Goal: Check status: Check status

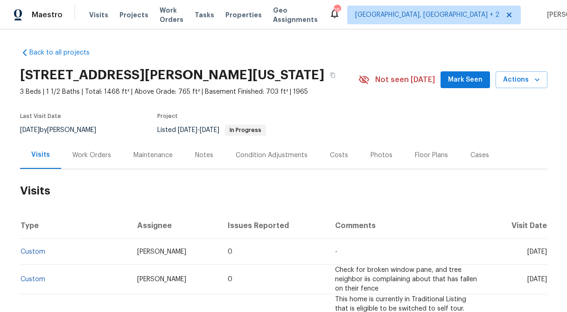
click at [95, 161] on div "Work Orders" at bounding box center [91, 155] width 61 height 28
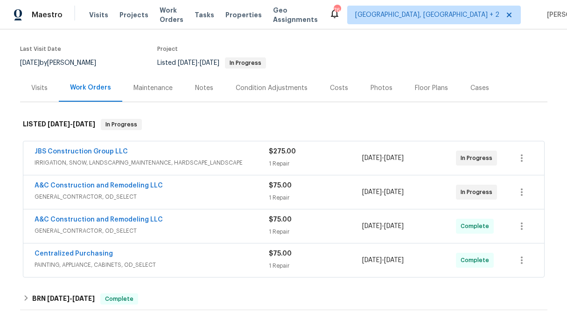
scroll to position [72, 0]
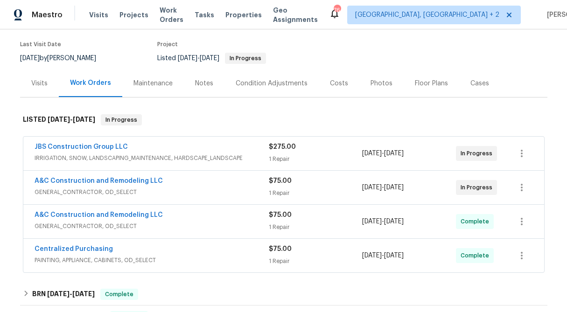
click at [282, 260] on div "1 Repair" at bounding box center [316, 261] width 94 height 9
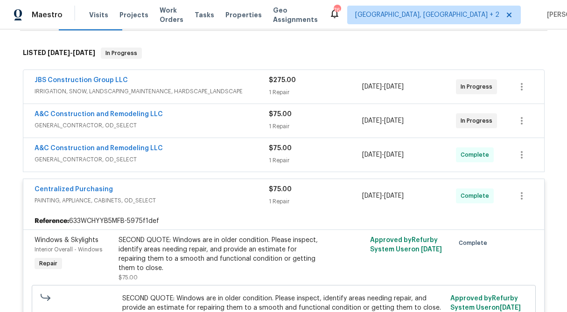
scroll to position [148, 0]
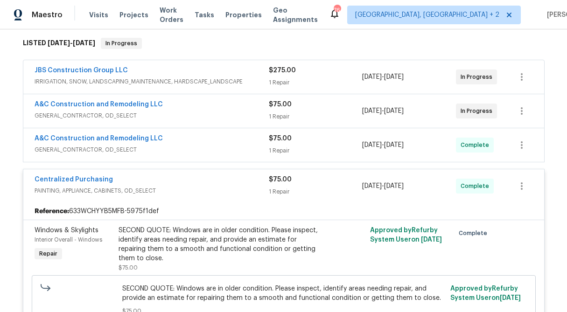
click at [78, 183] on span "Centralized Purchasing" at bounding box center [74, 179] width 78 height 9
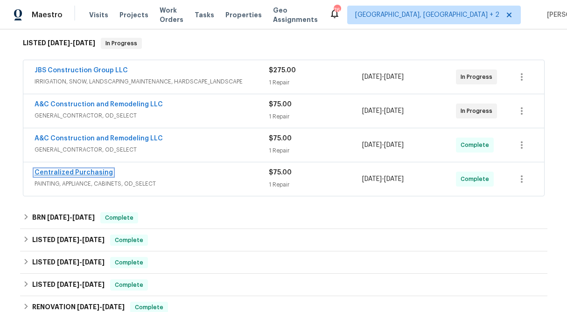
click at [78, 173] on link "Centralized Purchasing" at bounding box center [74, 172] width 78 height 7
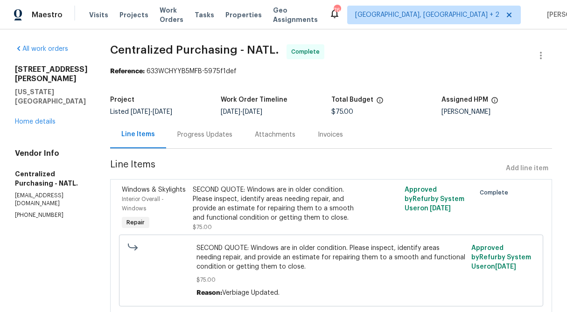
click at [232, 136] on div "Progress Updates" at bounding box center [204, 134] width 55 height 9
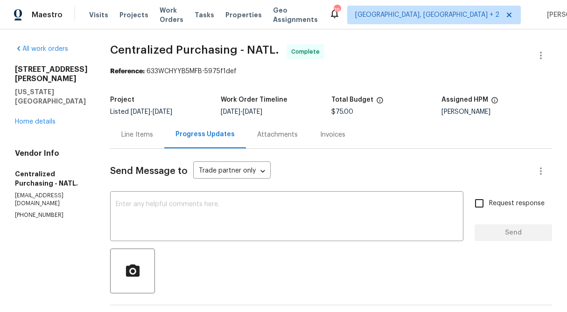
click at [37, 108] on div "All work orders [STREET_ADDRESS][PERSON_NAME][US_STATE] Home details Vendor Inf…" at bounding box center [51, 131] width 73 height 175
click at [35, 119] on link "Home details" at bounding box center [35, 122] width 41 height 7
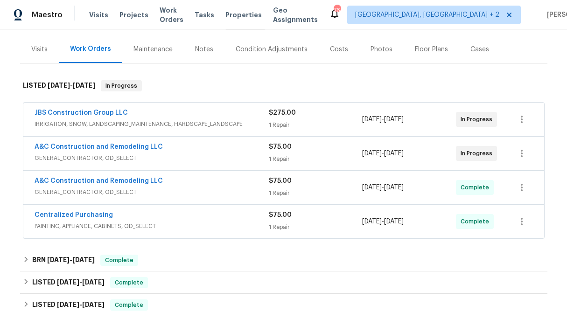
scroll to position [107, 0]
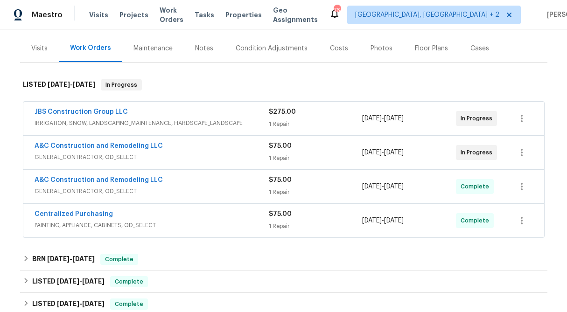
click at [327, 224] on div "1 Repair" at bounding box center [316, 226] width 94 height 9
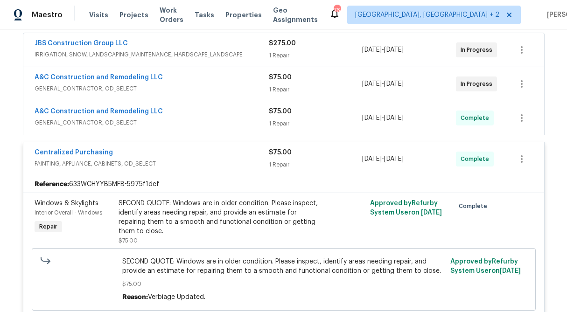
scroll to position [202, 0]
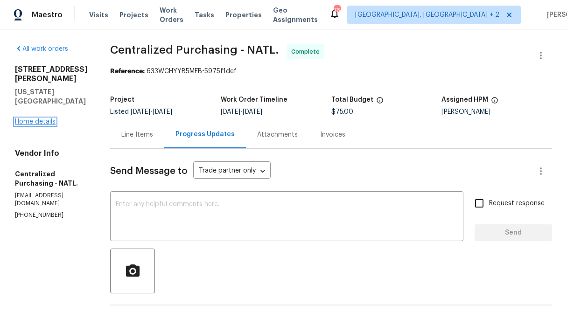
click at [46, 119] on link "Home details" at bounding box center [35, 122] width 41 height 7
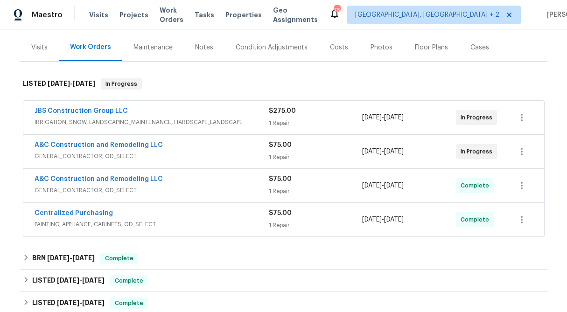
scroll to position [108, 0]
click at [282, 149] on div "$75.00" at bounding box center [316, 144] width 94 height 9
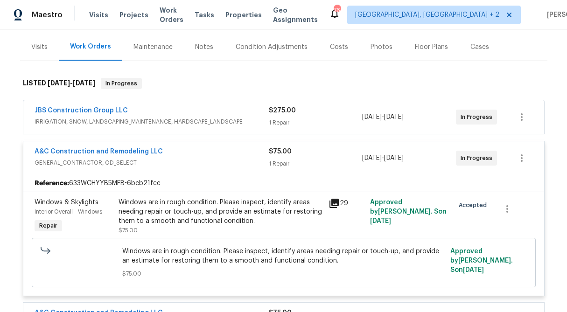
click at [283, 117] on div "$275.00 1 Repair" at bounding box center [316, 117] width 94 height 22
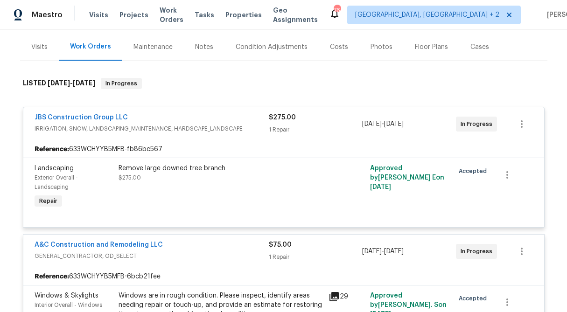
click at [282, 117] on span "$275.00" at bounding box center [282, 117] width 27 height 7
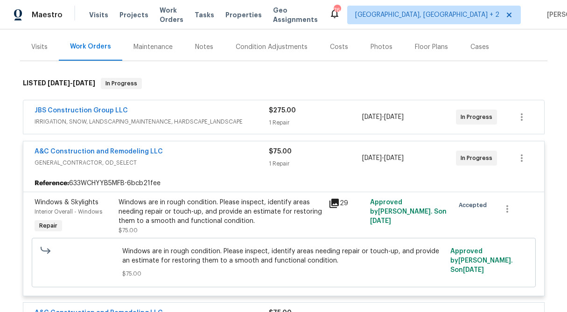
click at [112, 147] on span "A&C Construction and Remodeling LLC" at bounding box center [99, 151] width 128 height 9
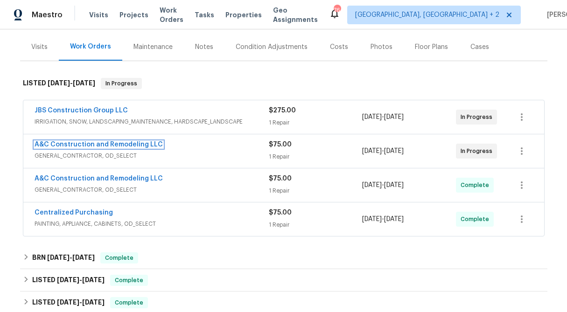
click at [112, 147] on link "A&C Construction and Remodeling LLC" at bounding box center [99, 144] width 128 height 7
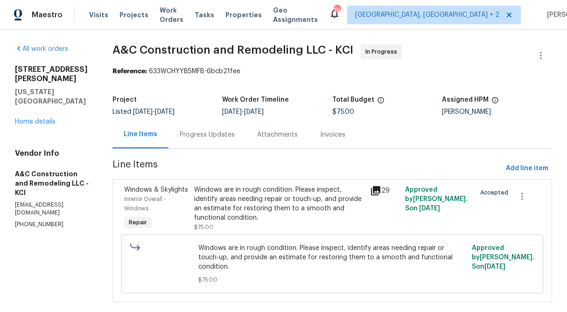
click at [211, 139] on div "Progress Updates" at bounding box center [207, 134] width 55 height 9
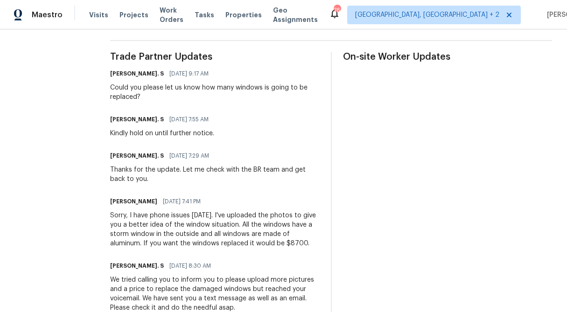
scroll to position [263, 0]
